Goal: Transaction & Acquisition: Purchase product/service

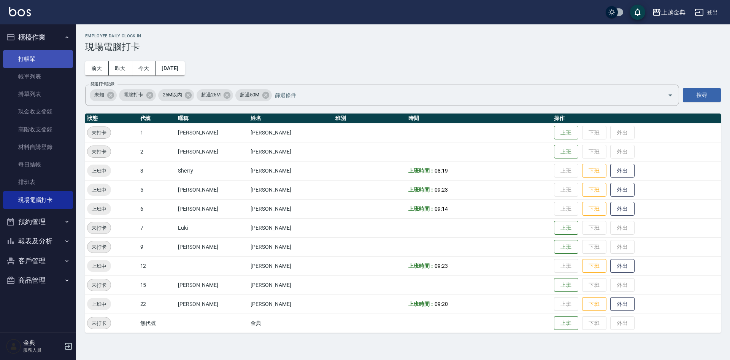
click at [60, 53] on link "打帳單" at bounding box center [38, 59] width 70 height 18
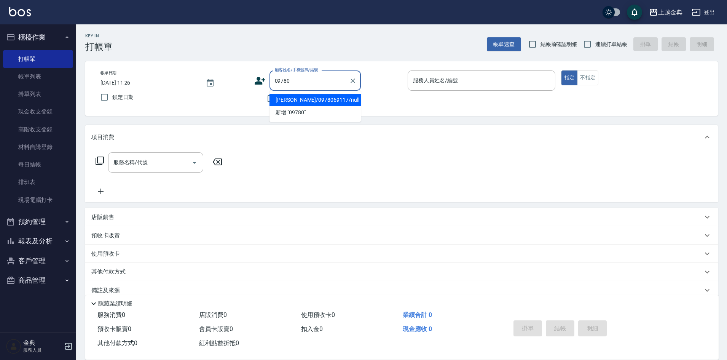
click at [329, 100] on li "[PERSON_NAME]/0978069117/null" at bounding box center [314, 100] width 91 height 13
click at [337, 84] on input "[PERSON_NAME]/0978069117/null" at bounding box center [309, 80] width 73 height 13
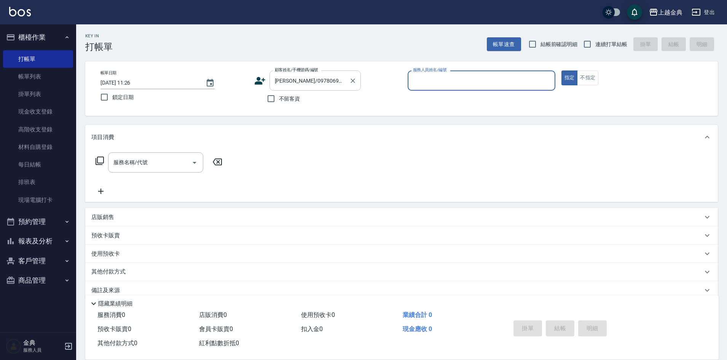
click at [337, 84] on input "[PERSON_NAME]/0978069117/" at bounding box center [309, 80] width 73 height 13
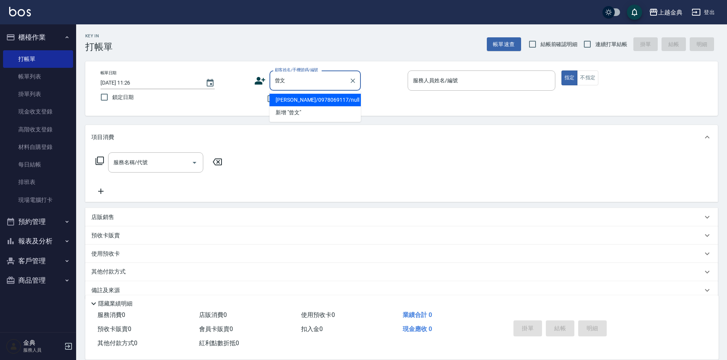
click at [348, 100] on li "[PERSON_NAME]/0978069117/null" at bounding box center [314, 100] width 91 height 13
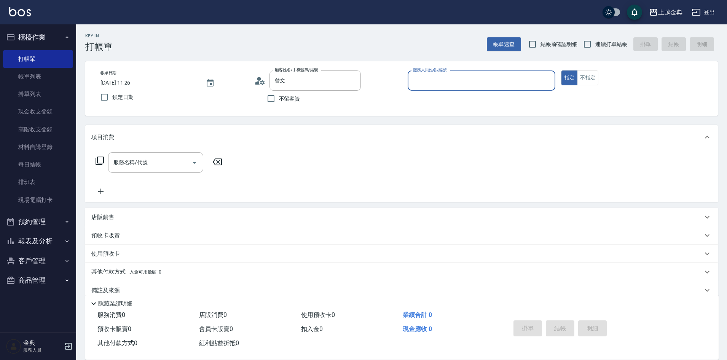
type input "[PERSON_NAME]/0978069117/null"
click at [50, 279] on button "商品管理" at bounding box center [38, 280] width 70 height 20
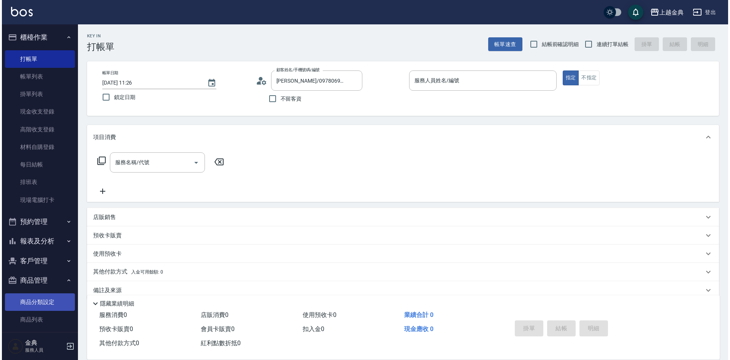
scroll to position [8, 0]
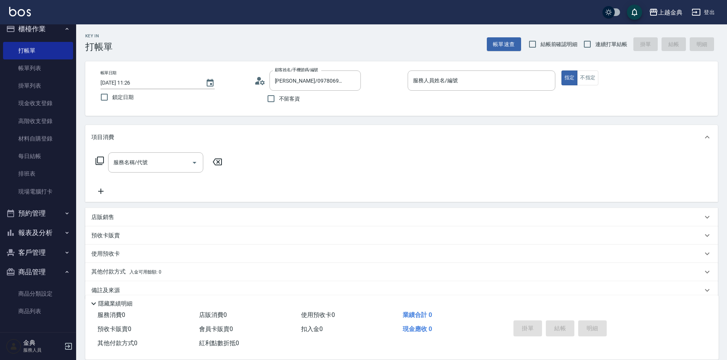
click at [53, 249] on button "客戶管理" at bounding box center [38, 252] width 70 height 20
click at [44, 273] on link "客戶列表" at bounding box center [38, 274] width 70 height 18
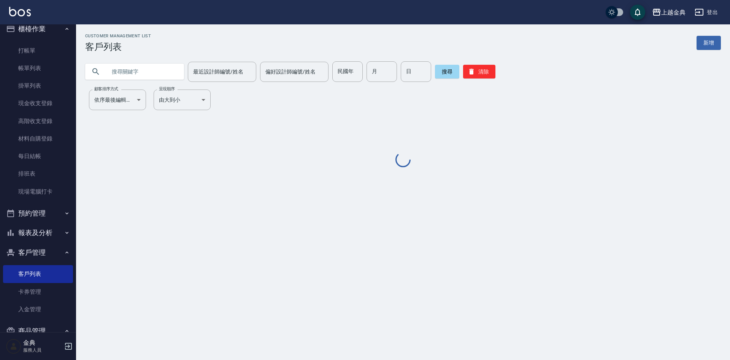
click at [158, 75] on input "text" at bounding box center [143, 71] width 72 height 21
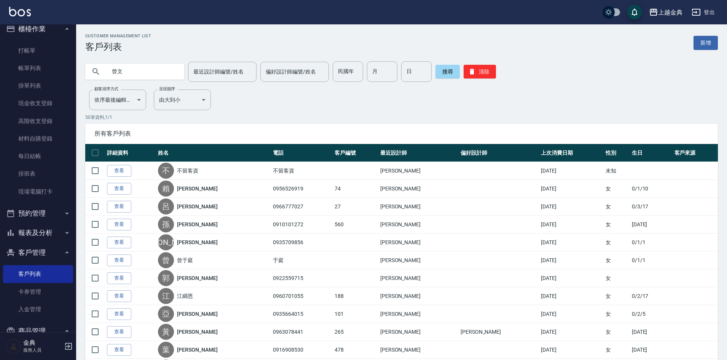
type input "曾文"
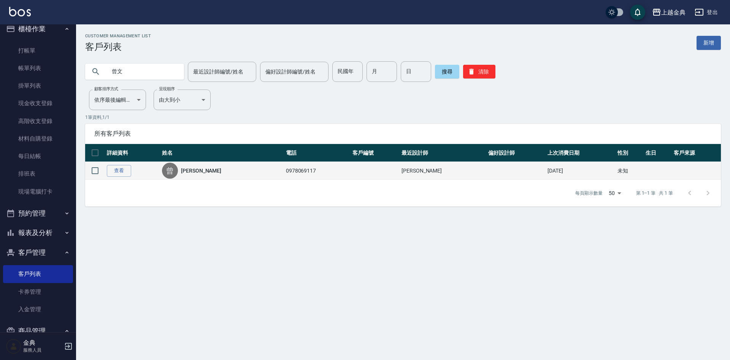
click at [105, 172] on td at bounding box center [95, 171] width 20 height 18
click at [119, 170] on link "查看" at bounding box center [119, 171] width 24 height 12
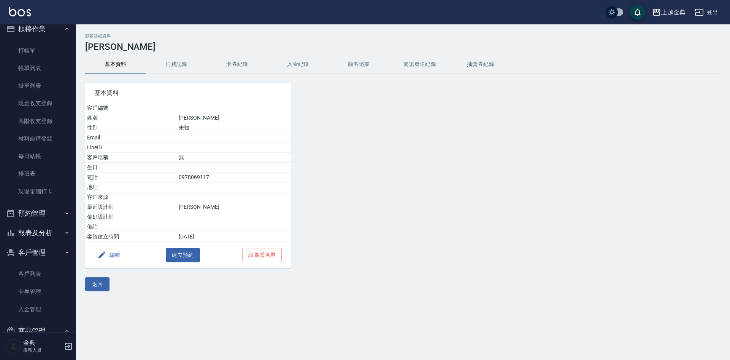
click at [245, 60] on button "卡券紀錄" at bounding box center [237, 64] width 61 height 18
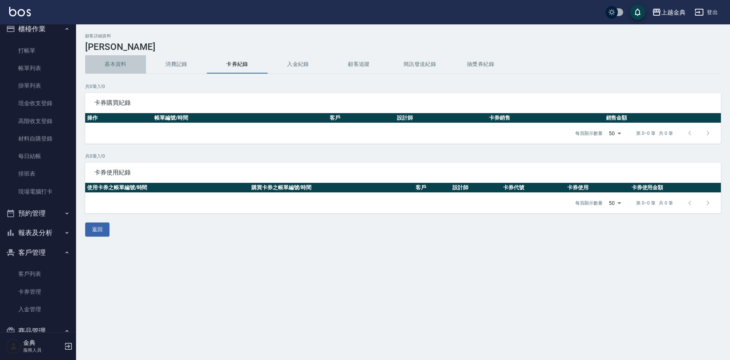
click at [126, 64] on button "基本資料" at bounding box center [115, 64] width 61 height 18
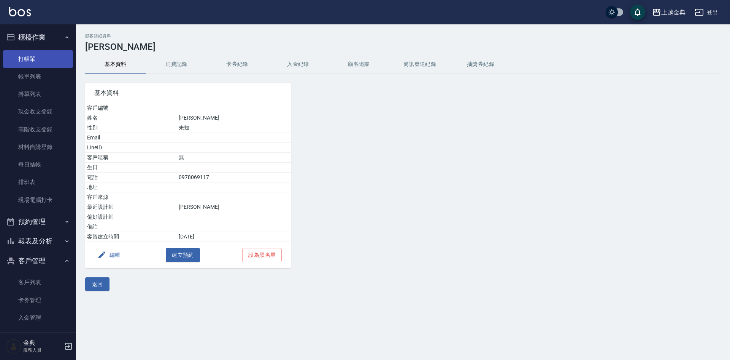
click at [35, 62] on link "打帳單" at bounding box center [38, 59] width 70 height 18
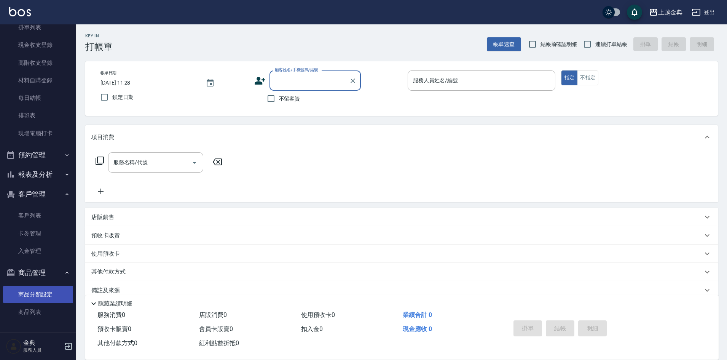
scroll to position [67, 0]
click at [27, 180] on button "報表及分析" at bounding box center [38, 174] width 70 height 20
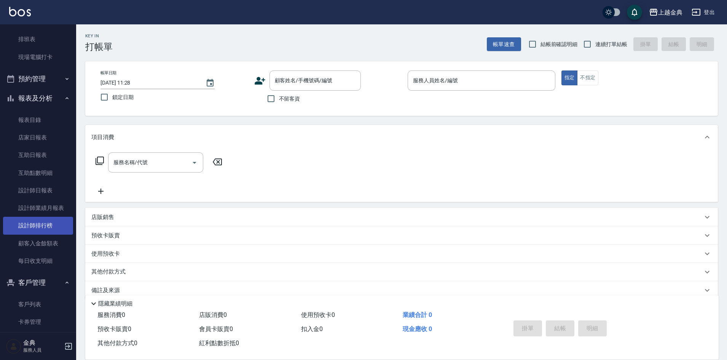
scroll to position [143, 0]
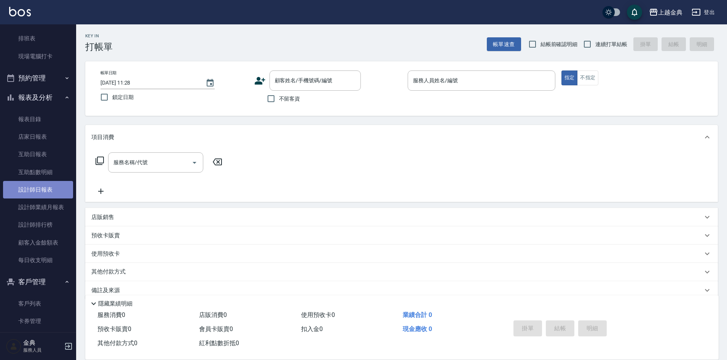
click at [50, 187] on link "設計師日報表" at bounding box center [38, 190] width 70 height 18
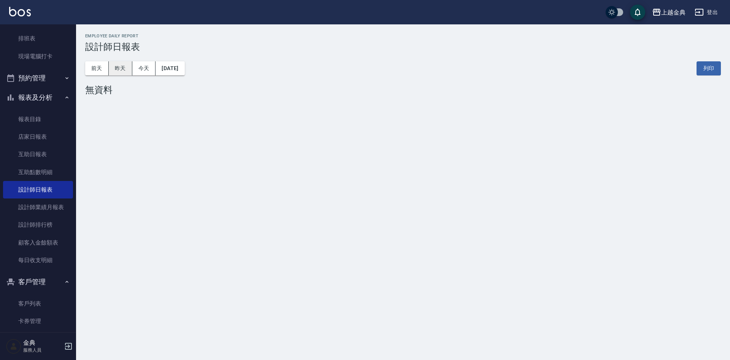
click at [115, 65] on button "昨天" at bounding box center [121, 68] width 24 height 14
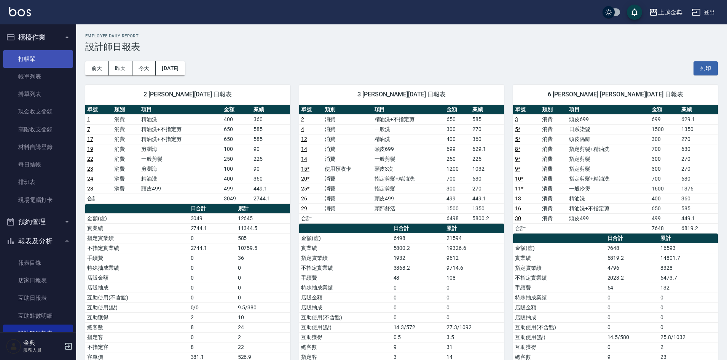
click at [53, 57] on link "打帳單" at bounding box center [38, 59] width 70 height 18
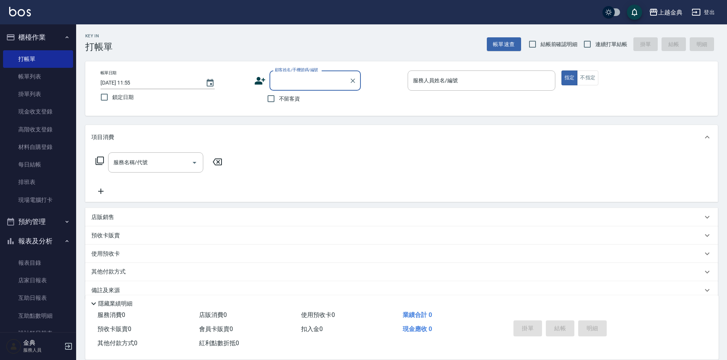
click at [304, 89] on div "顧客姓名/手機號碼/編號" at bounding box center [314, 80] width 91 height 20
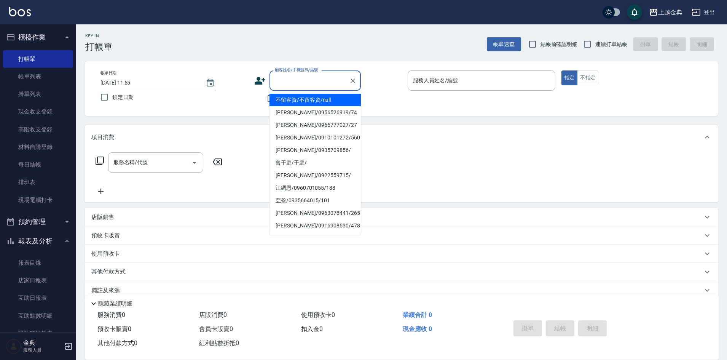
click at [299, 98] on li "不留客資/不留客資/null" at bounding box center [314, 100] width 91 height 13
type input "不留客資/不留客資/null"
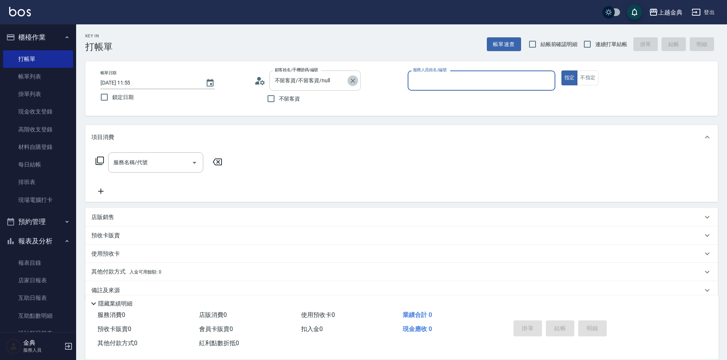
click at [349, 84] on icon "Clear" at bounding box center [353, 81] width 8 height 8
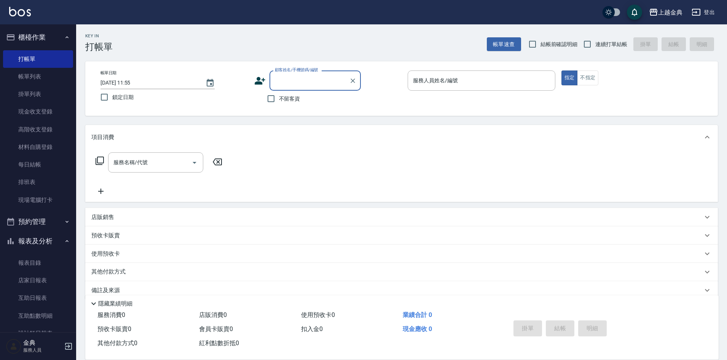
click at [304, 103] on div "不留客資" at bounding box center [307, 99] width 107 height 16
click at [290, 102] on span "不留客資" at bounding box center [289, 99] width 21 height 8
click at [279, 102] on input "不留客資" at bounding box center [271, 99] width 16 height 16
checkbox input "true"
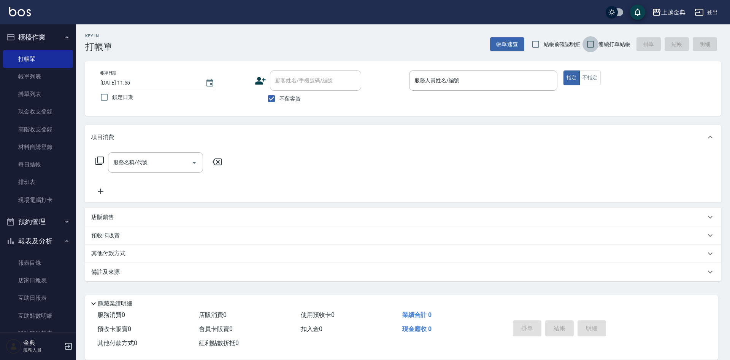
click at [586, 44] on input "連續打單結帳" at bounding box center [591, 44] width 16 height 16
checkbox input "true"
click at [543, 69] on div "帳單日期 [DATE] 11:55 鎖定日期 顧客姓名/手機號碼/編號 顧客姓名/手機號碼/編號 不留客資 服務人員姓名/編號 服務人員姓名/編號 指定 不指定" at bounding box center [403, 88] width 636 height 54
click at [474, 89] on div "服務人員姓名/編號" at bounding box center [483, 80] width 148 height 20
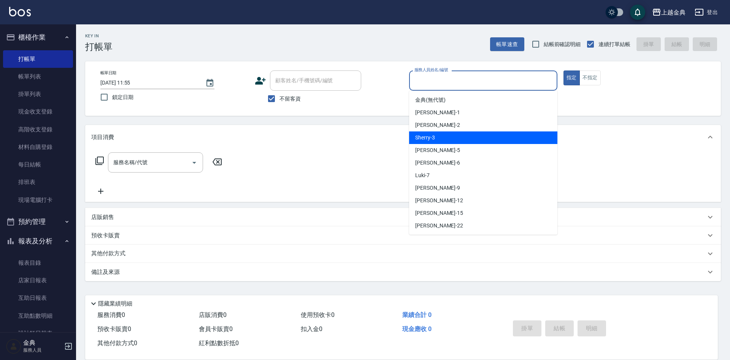
click at [441, 142] on div "Sherry -3" at bounding box center [483, 137] width 148 height 13
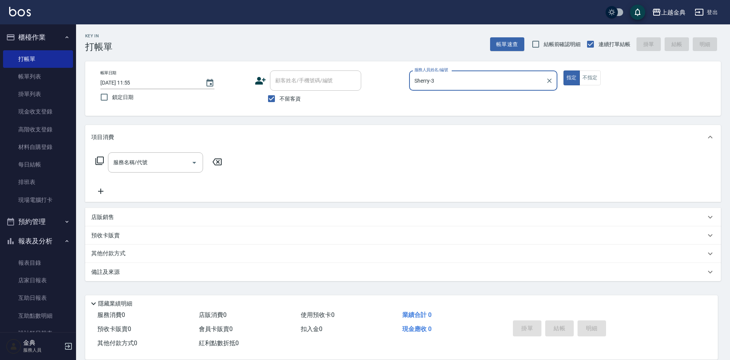
click at [459, 86] on input "Sherry-3" at bounding box center [478, 80] width 130 height 13
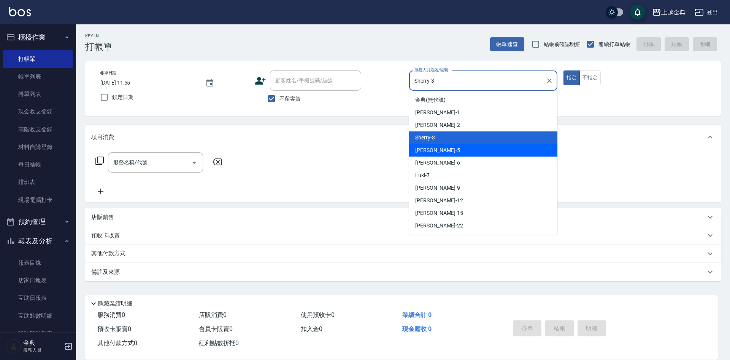
click at [442, 148] on div "[PERSON_NAME] -5" at bounding box center [483, 150] width 148 height 13
type input "[PERSON_NAME]-5"
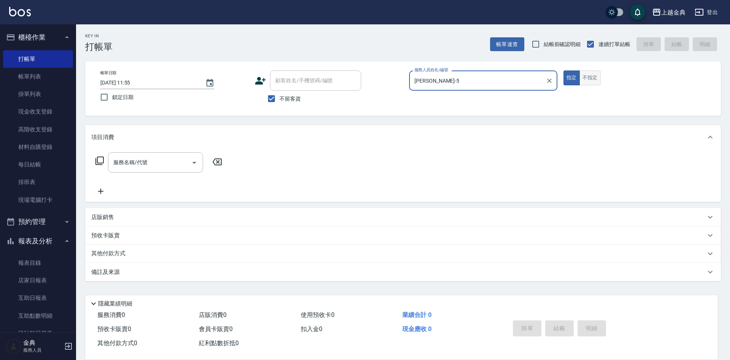
click at [595, 79] on button "不指定" at bounding box center [590, 77] width 21 height 15
click at [191, 168] on button "Open" at bounding box center [194, 162] width 12 height 12
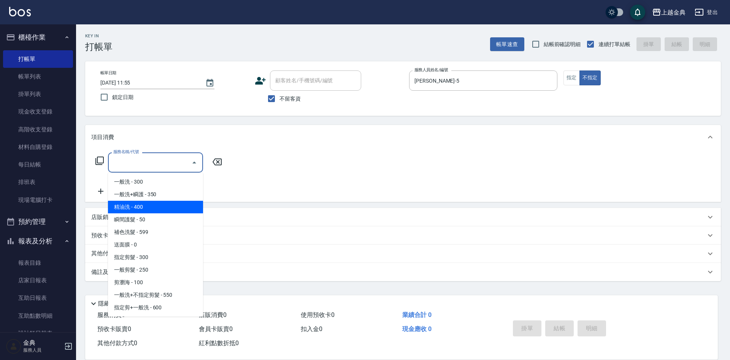
click at [166, 205] on span "精油洗 - 400" at bounding box center [155, 206] width 95 height 13
type input "精油洗(102)"
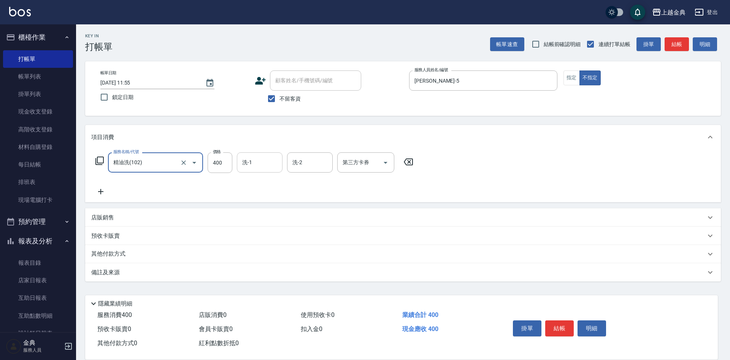
click at [247, 167] on input "洗-1" at bounding box center [259, 162] width 39 height 13
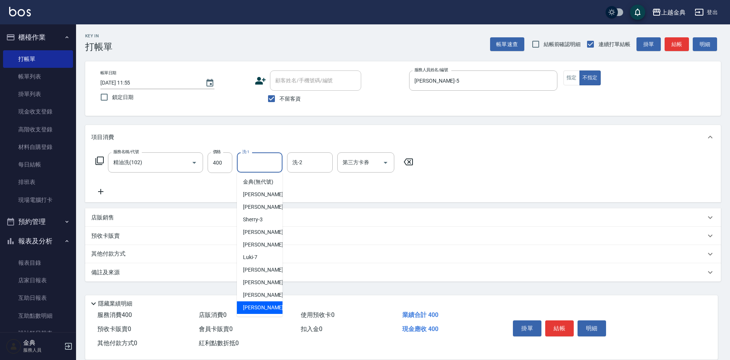
click at [246, 311] on span "[PERSON_NAME] -22" at bounding box center [267, 307] width 48 height 8
type input "[PERSON_NAME]-22"
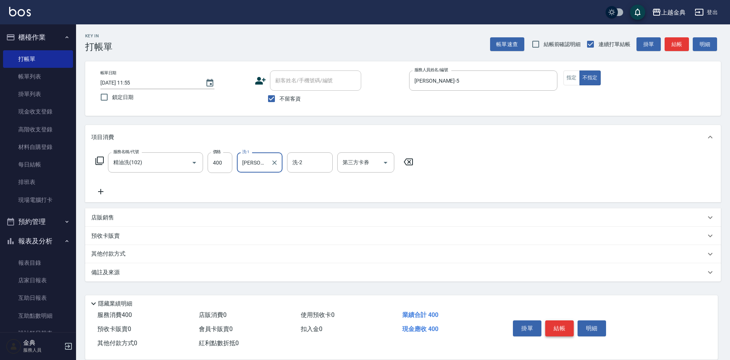
click at [561, 328] on button "結帳" at bounding box center [560, 328] width 29 height 16
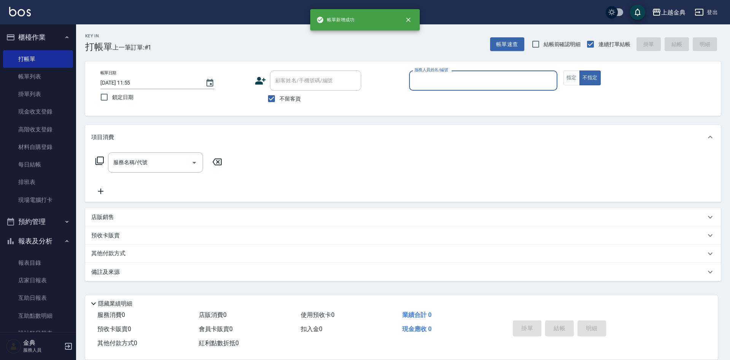
click at [481, 79] on input "服務人員姓名/編號" at bounding box center [484, 80] width 142 height 13
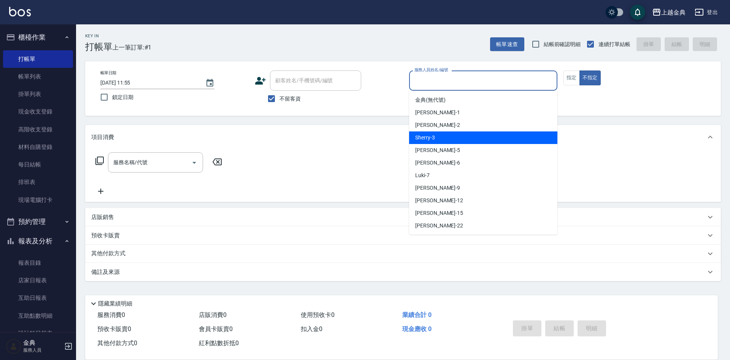
click at [443, 140] on div "Sherry -3" at bounding box center [483, 137] width 148 height 13
type input "Sherry-3"
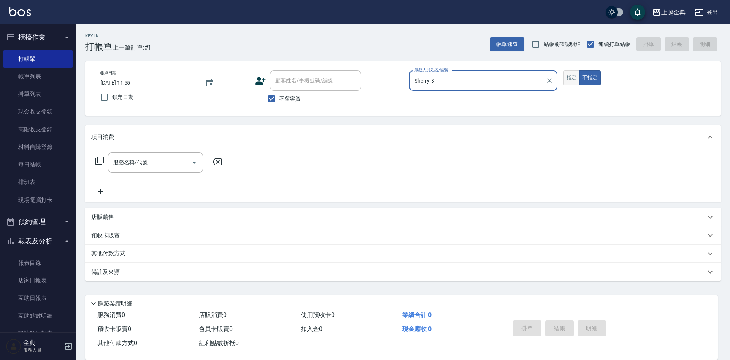
click at [579, 75] on button "指定" at bounding box center [572, 77] width 16 height 15
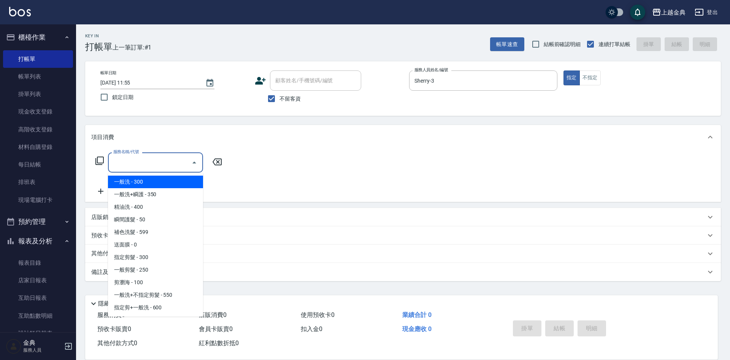
click at [183, 157] on input "服務名稱/代號" at bounding box center [149, 162] width 77 height 13
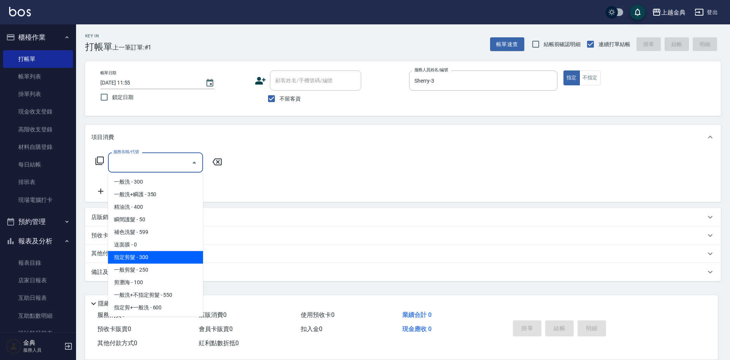
click at [166, 256] on span "指定剪髮 - 300" at bounding box center [155, 257] width 95 height 13
type input "指定剪髮(199)"
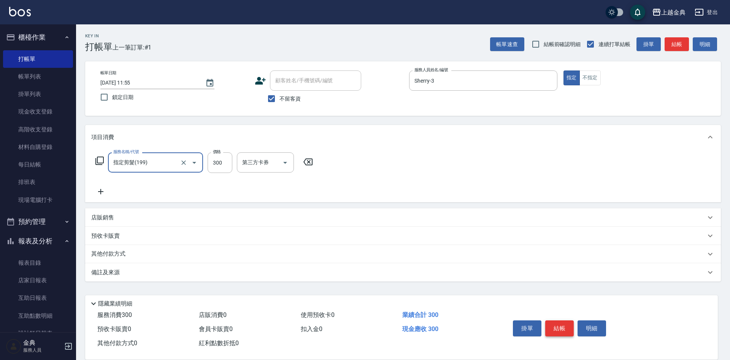
click at [554, 326] on button "結帳" at bounding box center [560, 328] width 29 height 16
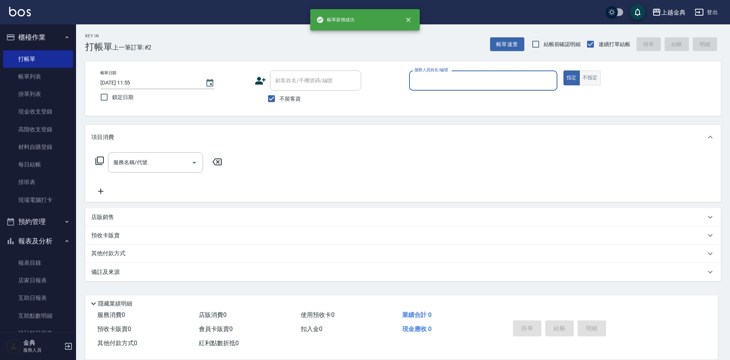
click at [587, 72] on button "不指定" at bounding box center [590, 77] width 21 height 15
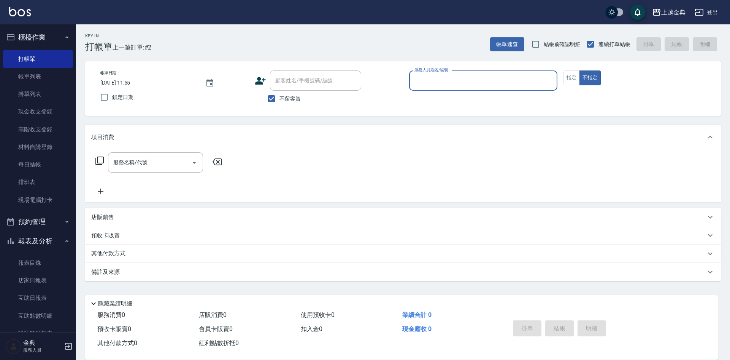
click at [478, 71] on div "服務人員姓名/編號" at bounding box center [483, 80] width 148 height 20
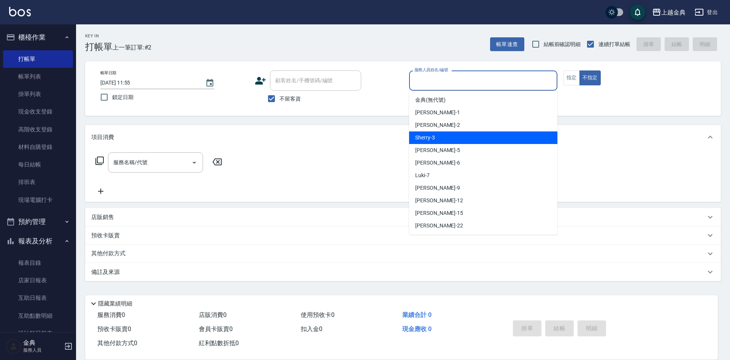
click at [430, 136] on span "Sherry -3" at bounding box center [425, 138] width 20 height 8
type input "Sherry-3"
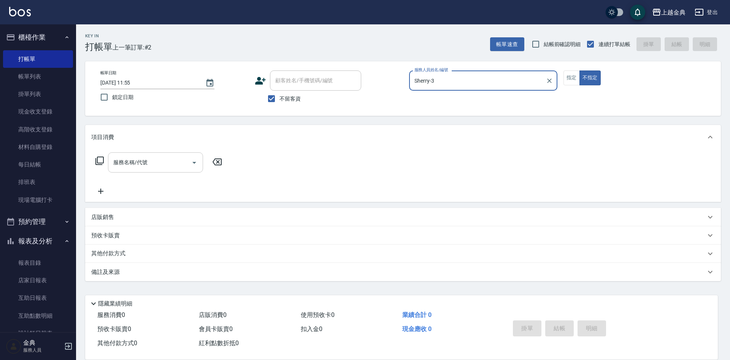
click at [190, 168] on div at bounding box center [193, 162] width 11 height 20
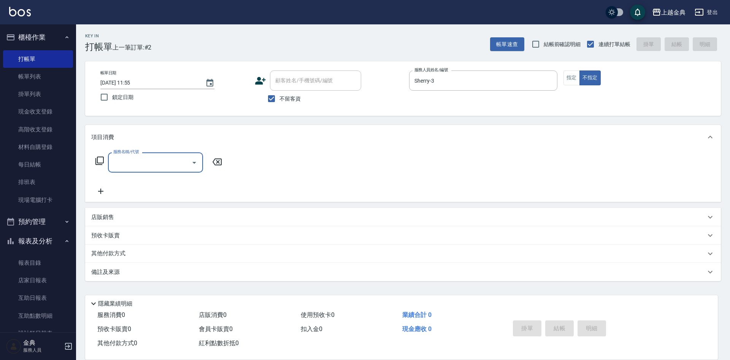
click at [172, 169] on input "服務名稱/代號" at bounding box center [149, 162] width 77 height 13
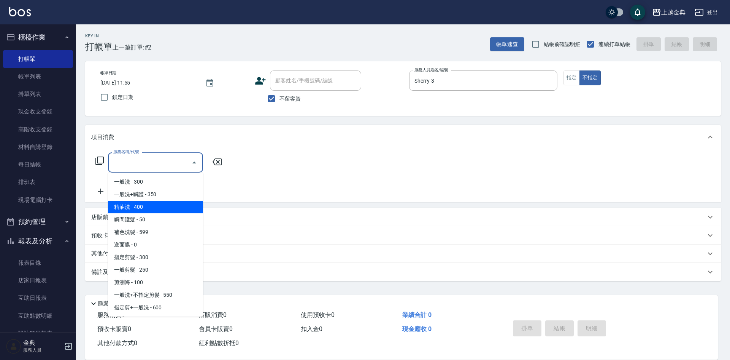
click at [137, 202] on span "精油洗 - 400" at bounding box center [155, 206] width 95 height 13
type input "精油洗(102)"
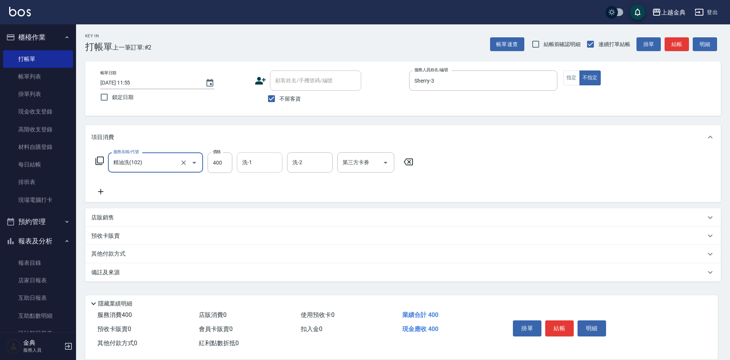
click at [264, 162] on input "洗-1" at bounding box center [259, 162] width 39 height 13
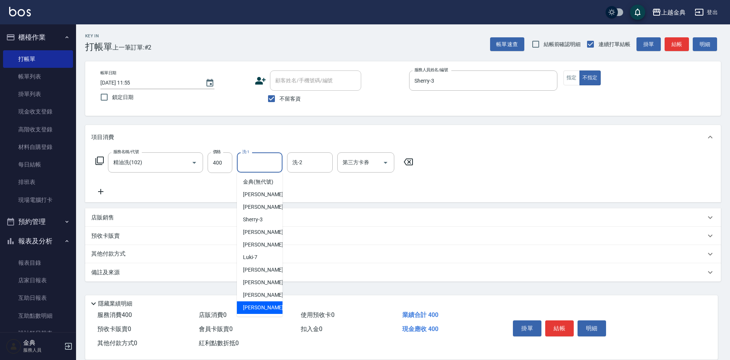
click at [263, 311] on div "[PERSON_NAME] -22" at bounding box center [260, 307] width 46 height 13
type input "[PERSON_NAME]-22"
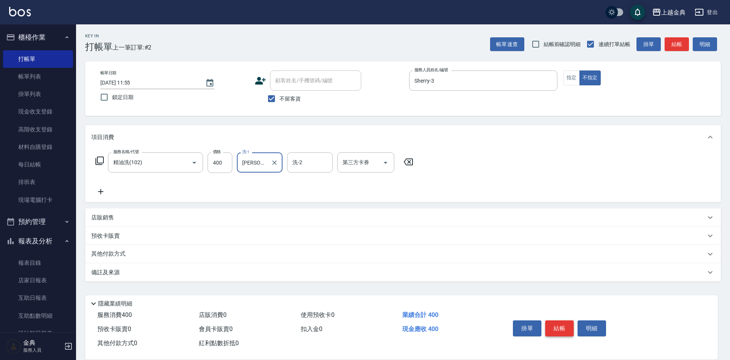
click at [556, 323] on button "結帳" at bounding box center [560, 328] width 29 height 16
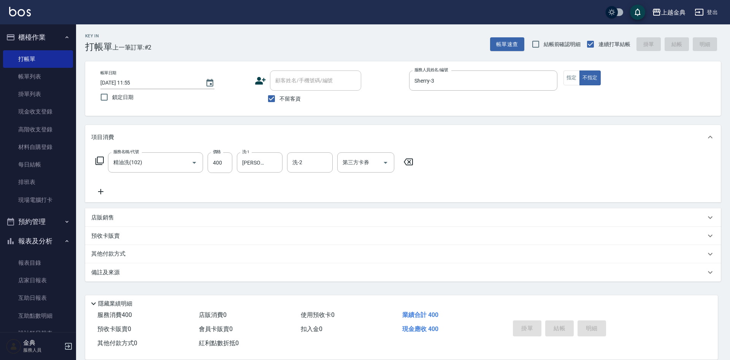
type input "[DATE] 11:56"
